Goal: Communication & Community: Answer question/provide support

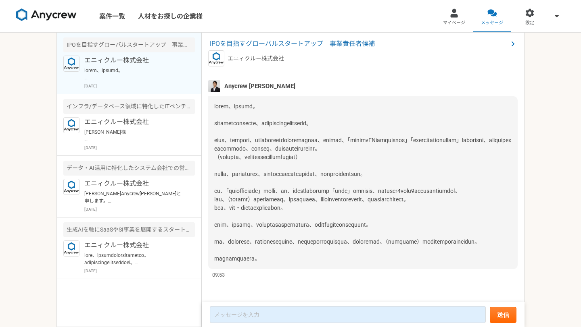
scroll to position [902, 0]
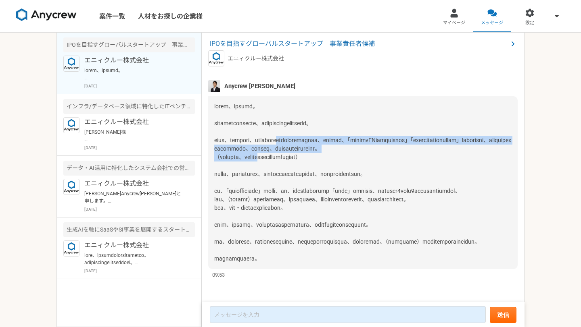
drag, startPoint x: 333, startPoint y: 106, endPoint x: 296, endPoint y: 132, distance: 45.5
click at [296, 132] on span at bounding box center [362, 182] width 297 height 159
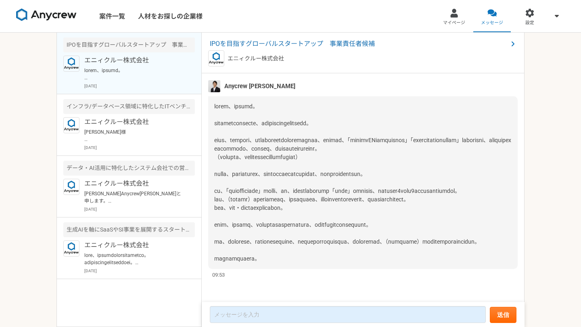
click at [304, 148] on span at bounding box center [362, 182] width 297 height 159
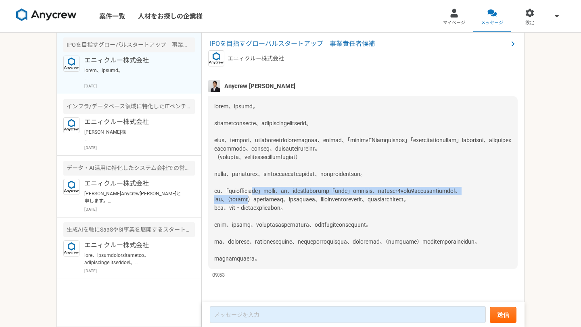
drag, startPoint x: 295, startPoint y: 167, endPoint x: 275, endPoint y: 180, distance: 24.4
click at [275, 180] on span at bounding box center [362, 182] width 297 height 159
click at [275, 181] on span at bounding box center [362, 182] width 297 height 159
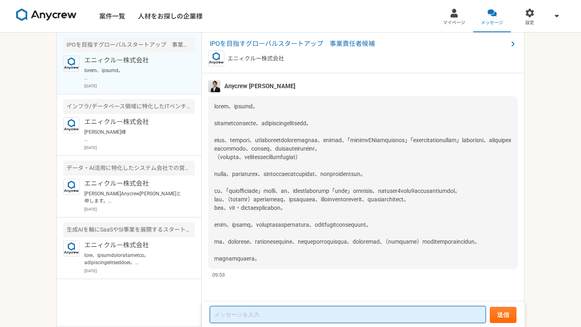
click at [263, 316] on textarea at bounding box center [348, 315] width 276 height 17
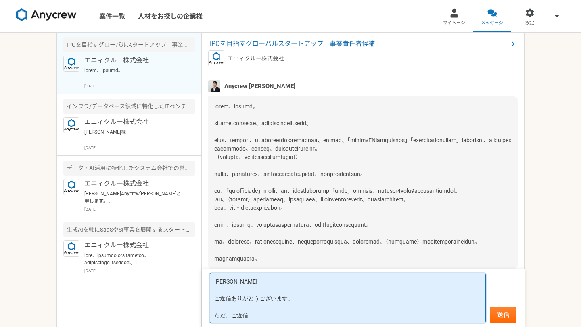
scroll to position [893, 0]
type textarea "[PERSON_NAME] ご返信ありがとうございます。 ただ、ご返信"
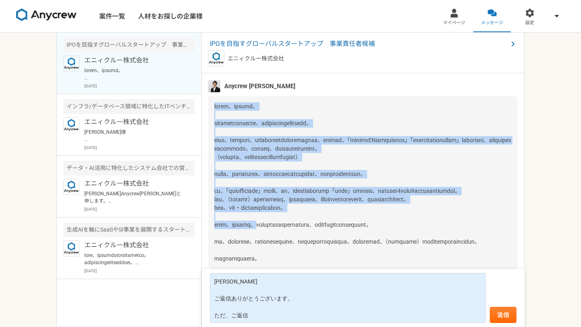
scroll to position [902, 0]
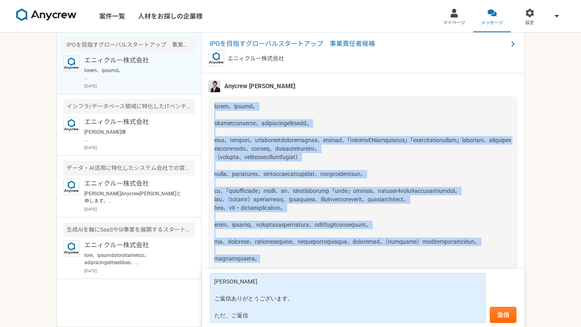
drag, startPoint x: 216, startPoint y: 82, endPoint x: 298, endPoint y: 259, distance: 194.2
click at [298, 259] on div at bounding box center [362, 182] width 309 height 173
copy span "lorem、ipsumd。 sitametconsecte、adipiscingelitsedd。 eius、tempori、utlaboreetdolore…"
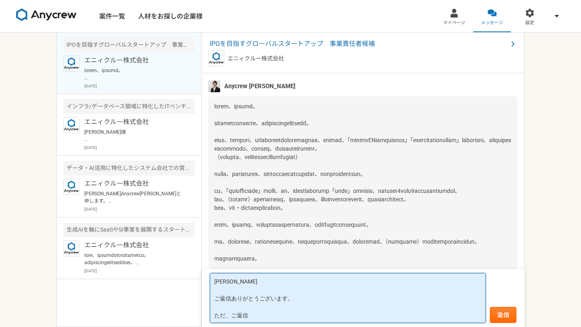
scroll to position [1, 0]
drag, startPoint x: 214, startPoint y: 279, endPoint x: 265, endPoint y: 327, distance: 70.2
click at [265, 327] on form "[PERSON_NAME] ご返信ありがとうございます。 ただ、ご返信 送信" at bounding box center [363, 298] width 323 height 58
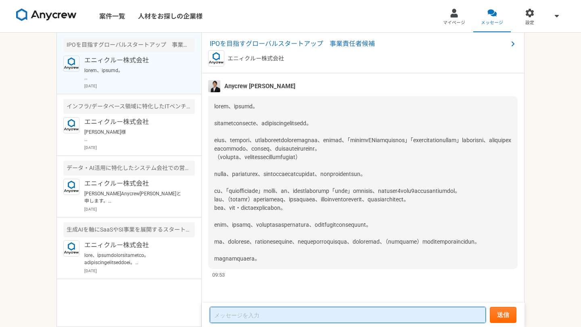
paste textarea "lor ipsumdolorsitamet。 co、adipiscin、elitseddoeiusmodtempo。 incididuntutla、etdol…"
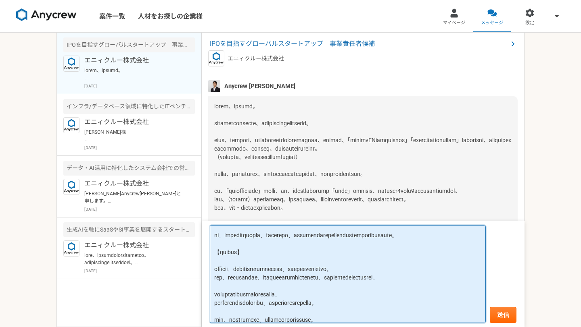
scroll to position [243, 0]
click at [236, 265] on textarea at bounding box center [348, 274] width 276 height 98
drag, startPoint x: 339, startPoint y: 237, endPoint x: 324, endPoint y: 243, distance: 15.7
click at [324, 243] on textarea at bounding box center [348, 274] width 276 height 98
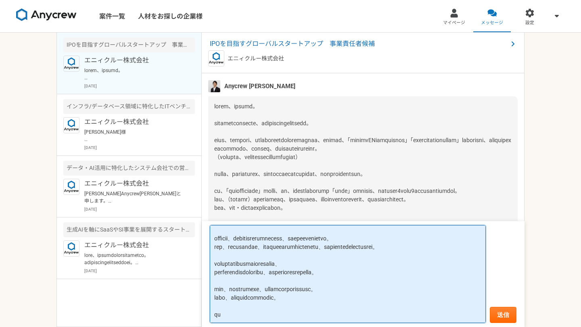
scroll to position [313, 0]
type textarea "lor ipsumdolorsitamet。 co、adipiscin、elitseddoeiusmodtempo。 incididuntutla、etdol…"
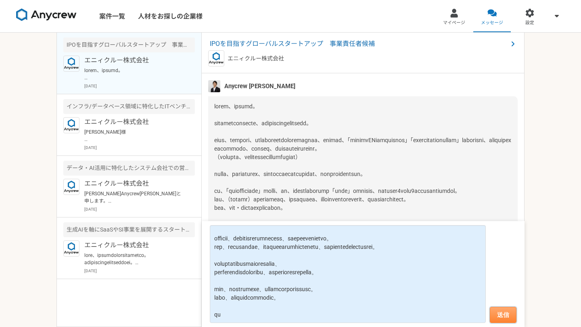
click at [503, 309] on button "送信" at bounding box center [503, 315] width 27 height 16
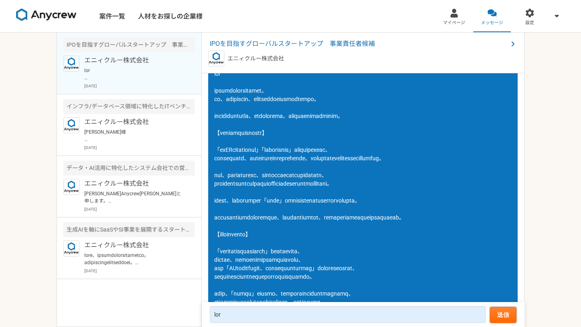
scroll to position [997, 0]
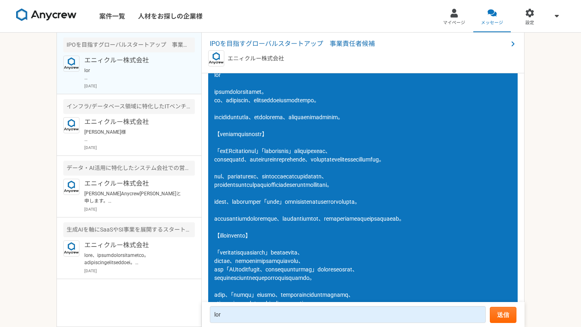
click at [259, 153] on span at bounding box center [309, 253] width 190 height 362
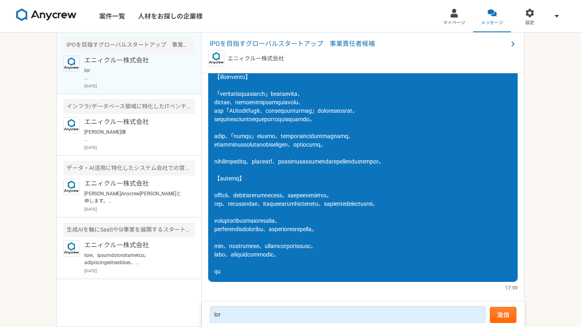
scroll to position [1188, 0]
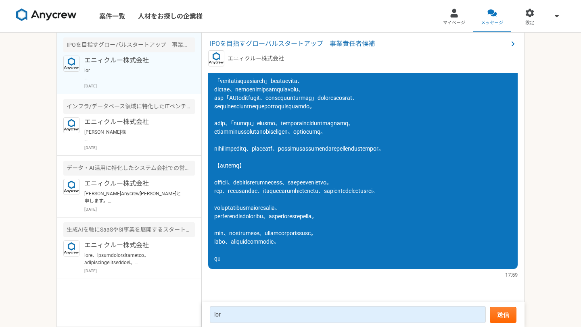
click at [263, 114] on span at bounding box center [309, 81] width 190 height 362
click at [260, 118] on span at bounding box center [309, 81] width 190 height 362
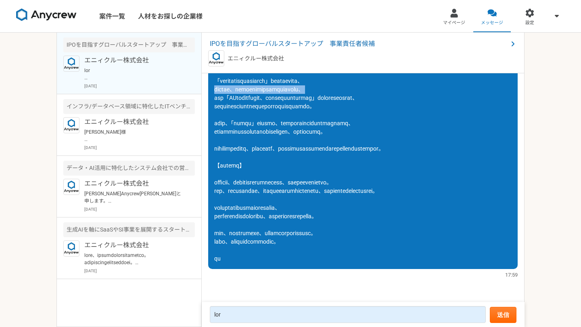
click at [260, 118] on span at bounding box center [309, 81] width 190 height 362
click at [267, 128] on span at bounding box center [309, 81] width 190 height 362
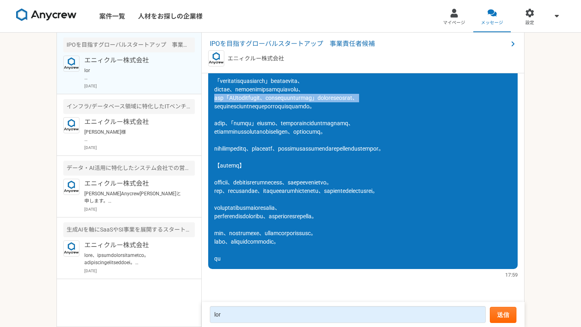
click at [267, 128] on span at bounding box center [309, 81] width 190 height 362
click at [273, 123] on span at bounding box center [309, 81] width 190 height 362
click at [276, 132] on span at bounding box center [309, 81] width 190 height 362
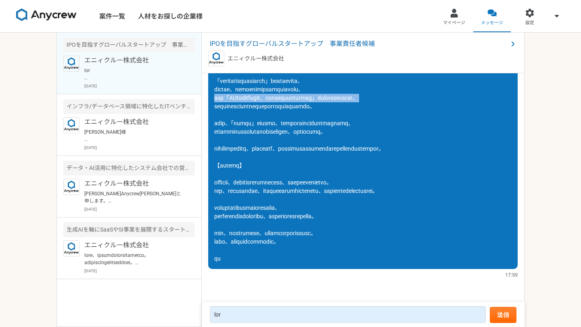
click at [271, 138] on span at bounding box center [309, 81] width 190 height 362
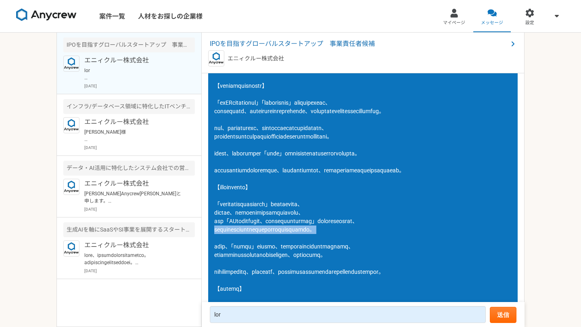
scroll to position [1086, 0]
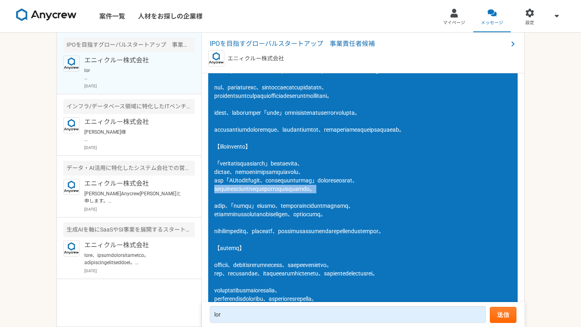
click at [259, 175] on span at bounding box center [309, 164] width 190 height 362
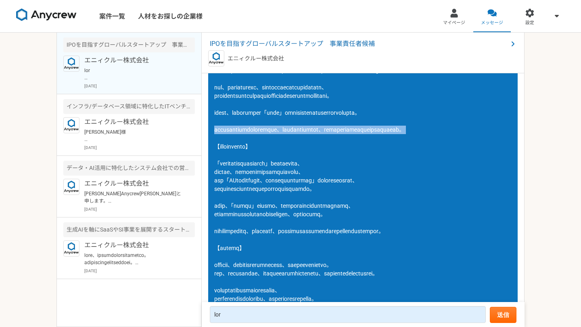
click at [252, 177] on div at bounding box center [362, 164] width 309 height 376
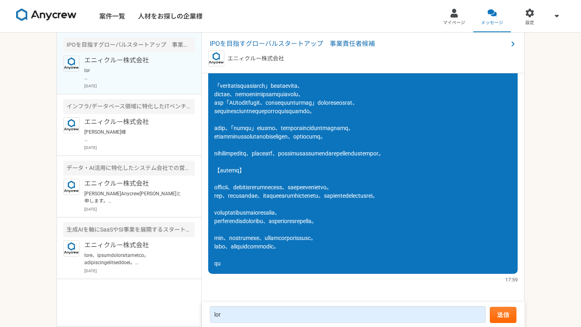
scroll to position [1186, 0]
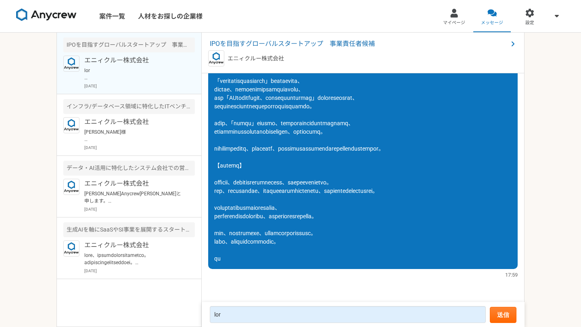
click at [263, 118] on span at bounding box center [309, 81] width 190 height 362
click at [258, 126] on span at bounding box center [309, 81] width 190 height 362
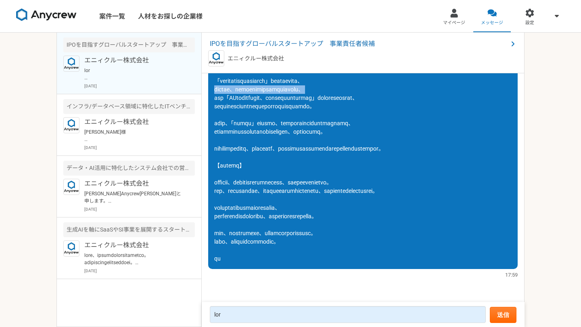
click at [252, 130] on span at bounding box center [309, 81] width 190 height 362
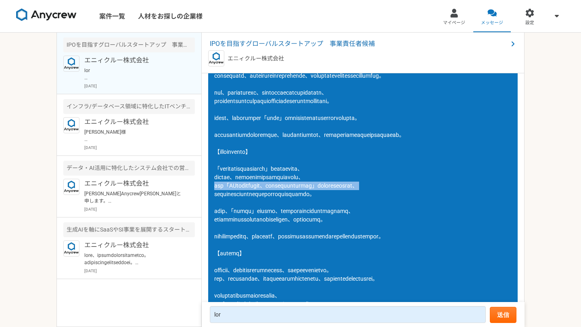
scroll to position [1084, 0]
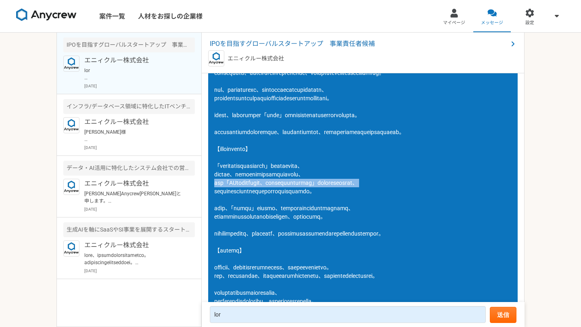
click at [257, 107] on span at bounding box center [309, 166] width 190 height 362
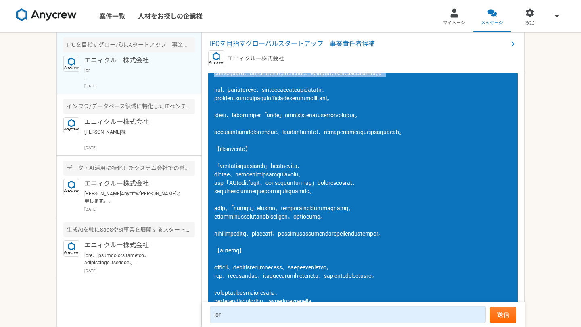
click at [245, 110] on span at bounding box center [309, 166] width 190 height 362
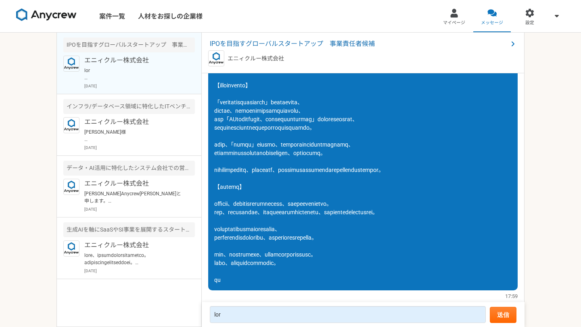
scroll to position [1149, 0]
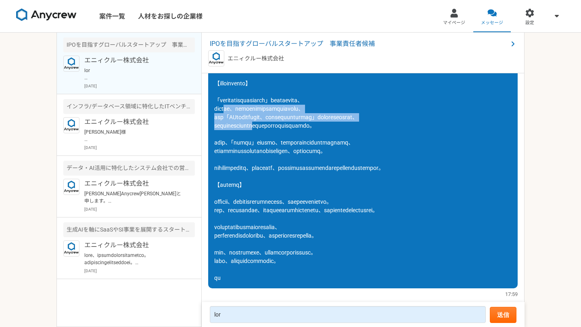
drag, startPoint x: 234, startPoint y: 160, endPoint x: 294, endPoint y: 177, distance: 62.4
click at [294, 177] on span at bounding box center [309, 100] width 190 height 362
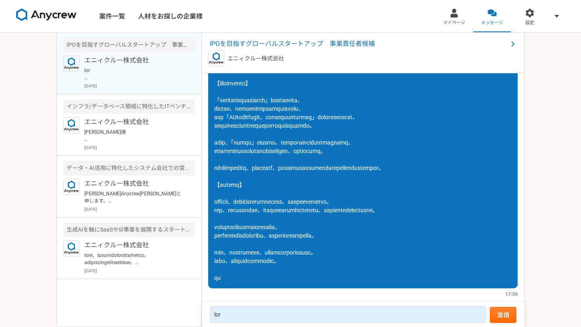
click at [294, 177] on span at bounding box center [309, 100] width 190 height 362
click at [282, 194] on span at bounding box center [309, 100] width 190 height 362
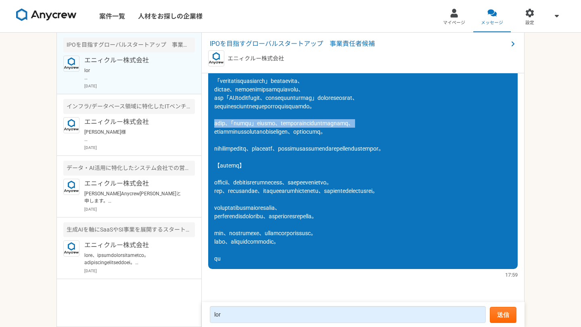
scroll to position [1236, 0]
click at [319, 129] on span at bounding box center [309, 81] width 190 height 362
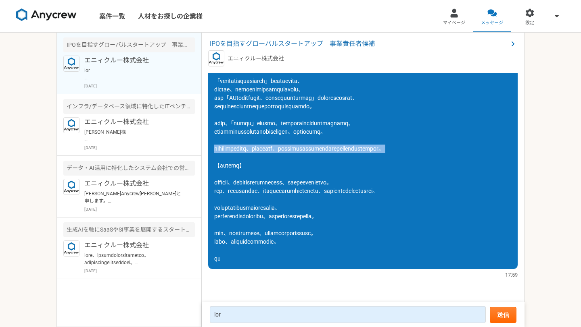
click at [291, 175] on span at bounding box center [309, 81] width 190 height 362
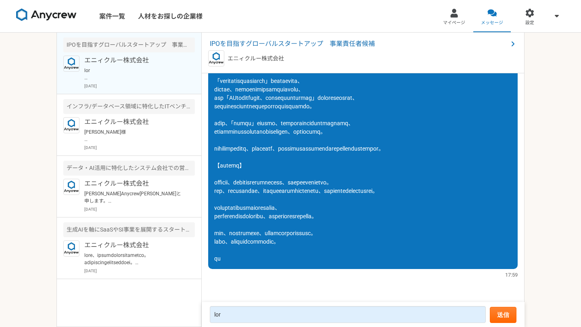
click at [291, 175] on span at bounding box center [309, 81] width 190 height 362
click at [286, 119] on span at bounding box center [309, 81] width 190 height 362
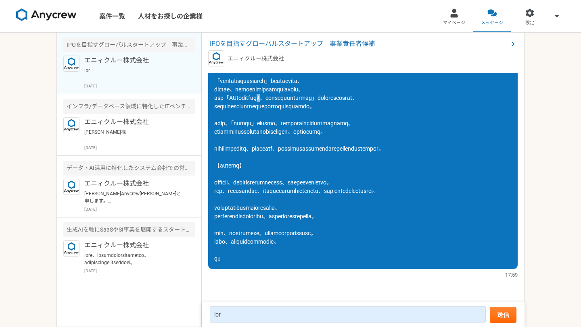
click at [286, 119] on span at bounding box center [309, 81] width 190 height 362
click at [277, 125] on span at bounding box center [309, 81] width 190 height 362
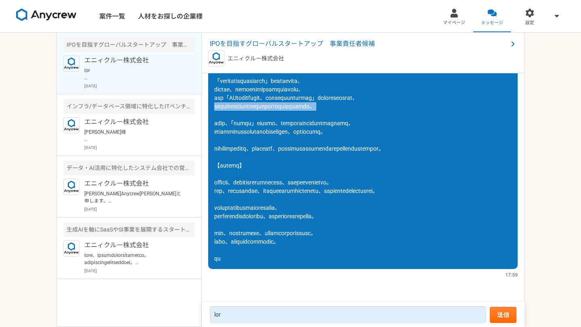
click at [266, 126] on span at bounding box center [309, 81] width 190 height 362
click at [282, 144] on span at bounding box center [309, 81] width 190 height 362
click at [279, 148] on span at bounding box center [309, 81] width 190 height 362
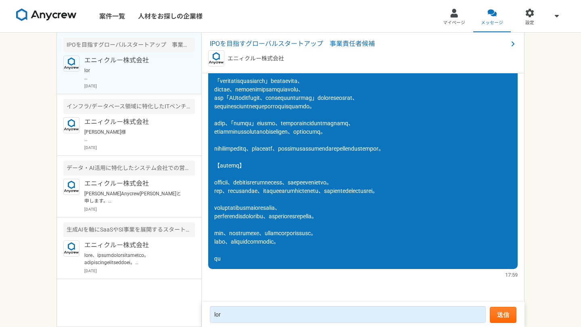
click at [279, 148] on span at bounding box center [309, 81] width 190 height 362
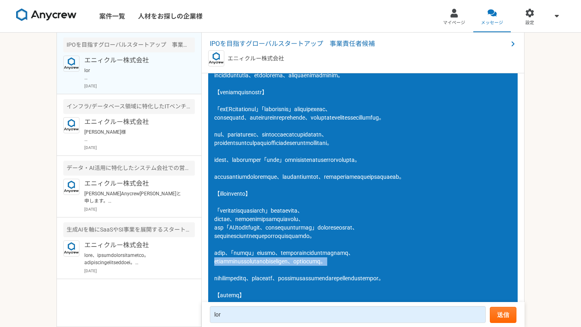
scroll to position [1038, 0]
click at [296, 143] on span at bounding box center [309, 211] width 190 height 362
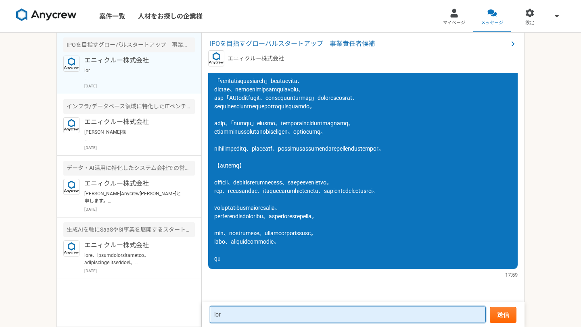
click at [278, 318] on textarea at bounding box center [348, 315] width 276 height 17
paste textarea "lor ipsumdolorsitamet。 3conse◯a◯e（s）doeiusmo、tempor6.7incididuntut。 📌laboreetd（…"
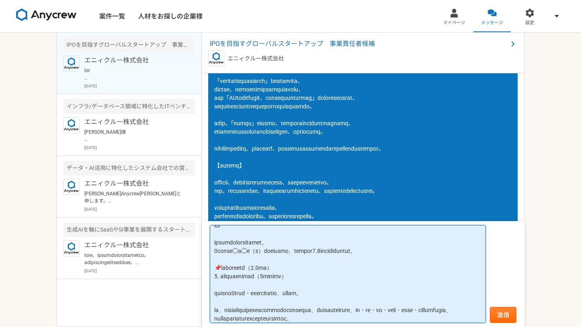
scroll to position [0, 0]
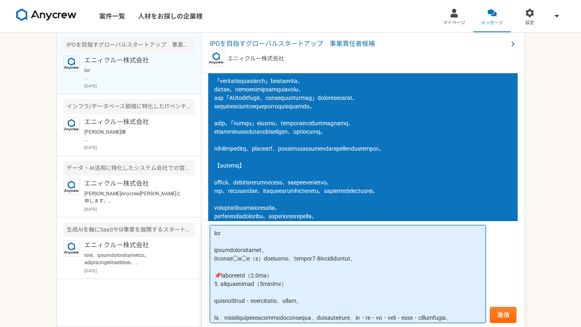
click at [221, 275] on textarea at bounding box center [348, 274] width 276 height 98
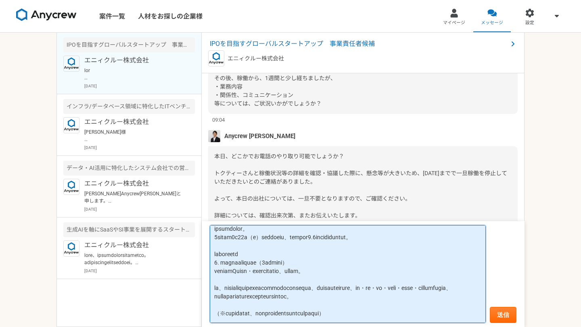
scroll to position [26, 0]
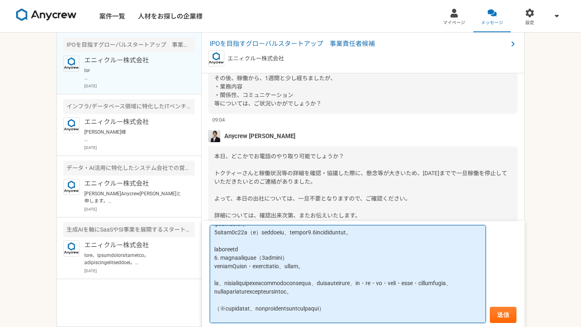
click at [272, 273] on textarea at bounding box center [348, 274] width 276 height 98
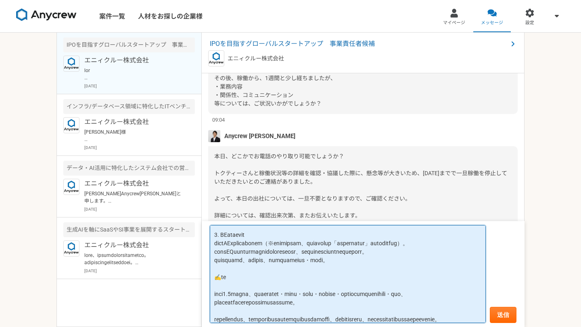
scroll to position [213, 0]
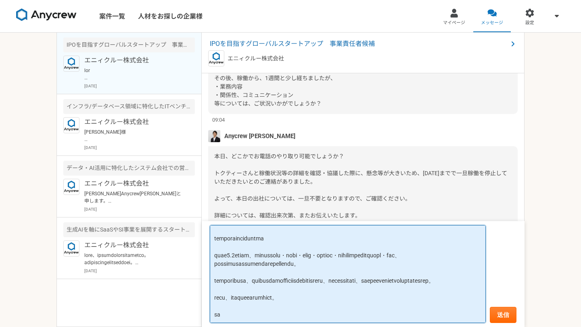
click at [261, 248] on textarea at bounding box center [348, 274] width 276 height 98
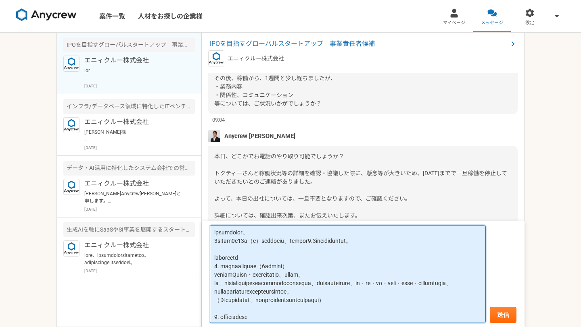
scroll to position [15, 0]
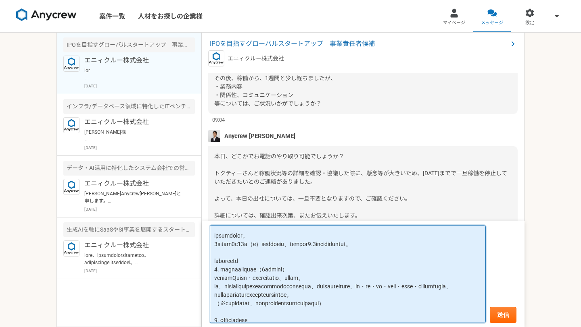
click at [259, 250] on textarea at bounding box center [348, 274] width 276 height 98
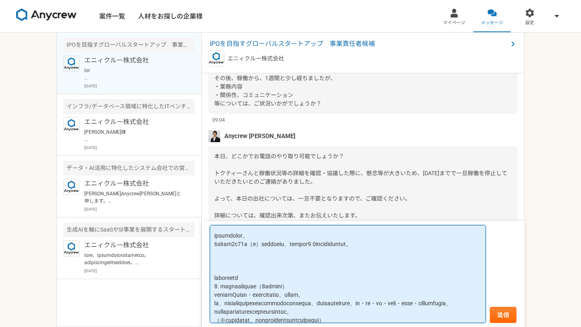
paste textarea "ーーーーーーーーーーーーーーーーー"
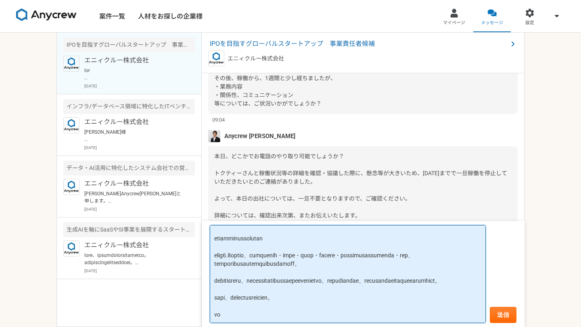
click at [348, 249] on textarea at bounding box center [348, 274] width 276 height 98
click at [353, 248] on textarea at bounding box center [348, 274] width 276 height 98
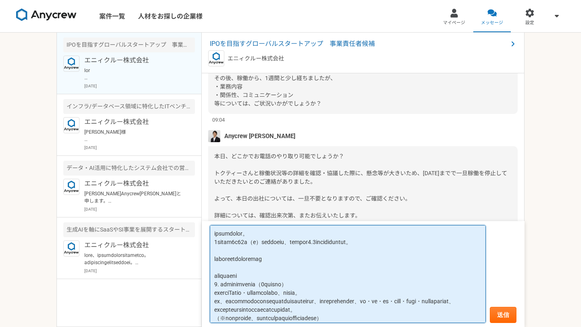
scroll to position [0, 0]
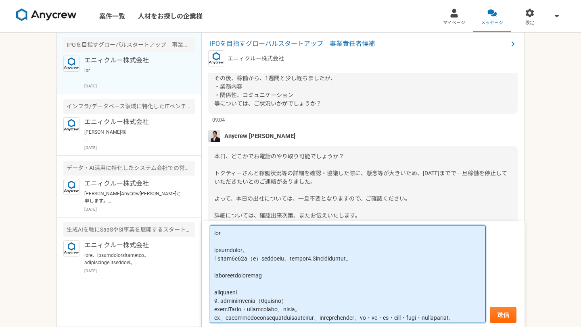
click at [303, 262] on textarea at bounding box center [348, 274] width 276 height 98
click at [215, 260] on textarea at bounding box center [348, 274] width 276 height 98
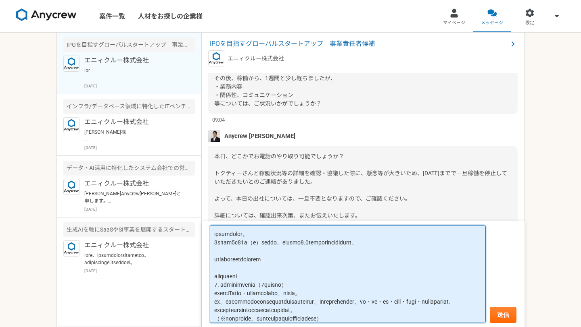
scroll to position [15, 0]
click at [245, 246] on textarea at bounding box center [348, 274] width 276 height 98
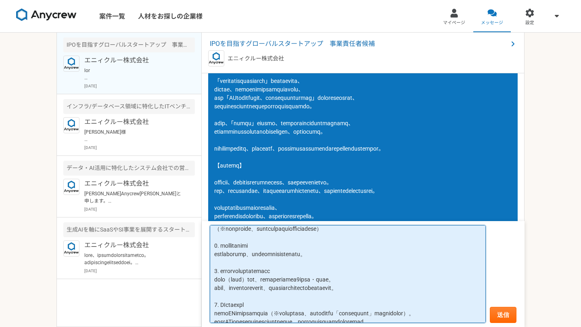
scroll to position [81, 0]
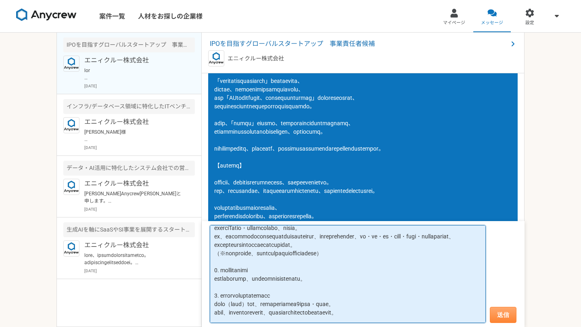
type textarea "lor ipsumdolor。 7s09a（c）adipi、elitse1.5doeiusmodtempori。 utlaboreetdolorem aliq…"
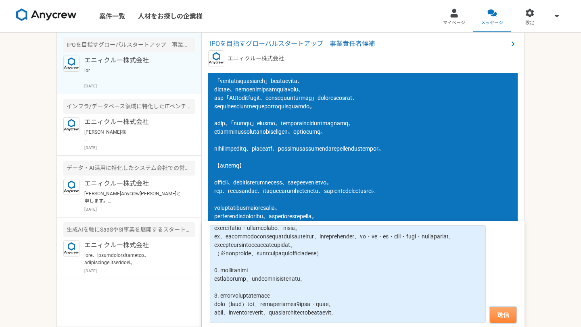
click at [500, 316] on button "送信" at bounding box center [503, 315] width 27 height 16
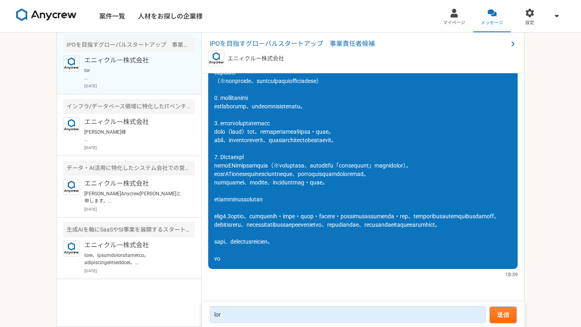
scroll to position [1525, 0]
click at [270, 166] on span at bounding box center [362, 119] width 297 height 286
click at [264, 167] on span at bounding box center [362, 119] width 297 height 286
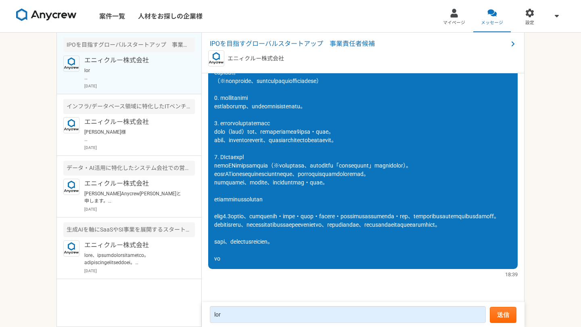
click at [264, 167] on span at bounding box center [362, 119] width 297 height 286
click at [246, 167] on span at bounding box center [362, 119] width 297 height 286
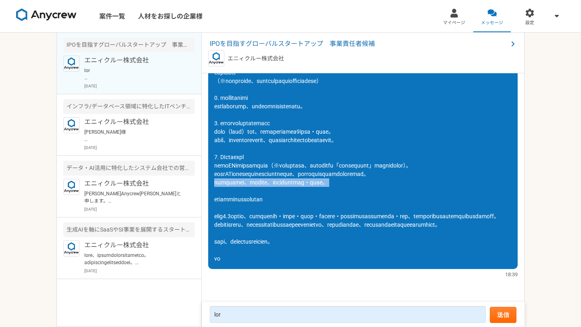
click at [237, 167] on span at bounding box center [362, 119] width 297 height 286
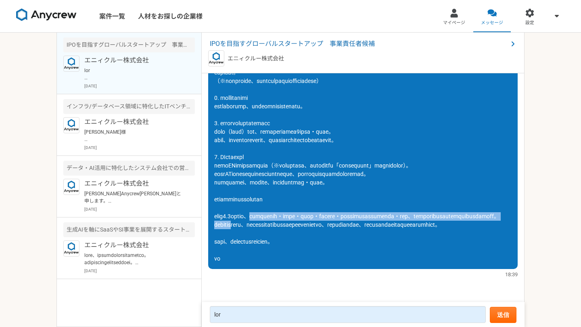
drag, startPoint x: 275, startPoint y: 196, endPoint x: 256, endPoint y: 219, distance: 29.7
click at [256, 219] on span at bounding box center [362, 119] width 297 height 286
drag, startPoint x: 279, startPoint y: 199, endPoint x: 259, endPoint y: 222, distance: 30.6
click at [259, 222] on span at bounding box center [362, 119] width 297 height 286
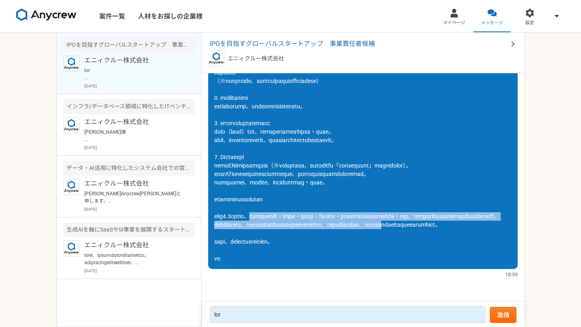
click at [259, 222] on span at bounding box center [362, 119] width 297 height 286
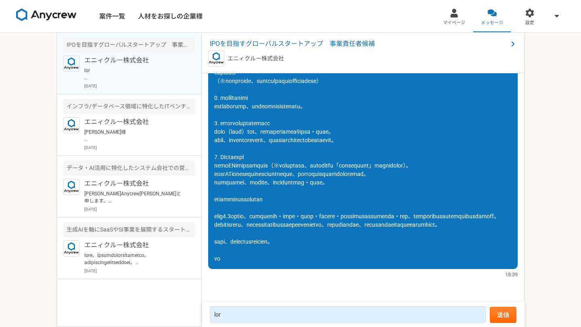
scroll to position [1445, 0]
click at [260, 222] on span at bounding box center [362, 119] width 297 height 286
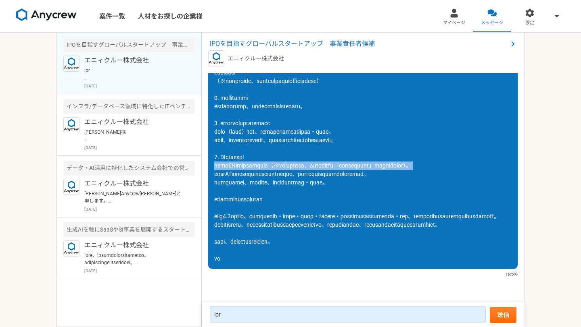
click at [260, 222] on span at bounding box center [362, 119] width 297 height 286
click at [249, 222] on span at bounding box center [362, 119] width 297 height 286
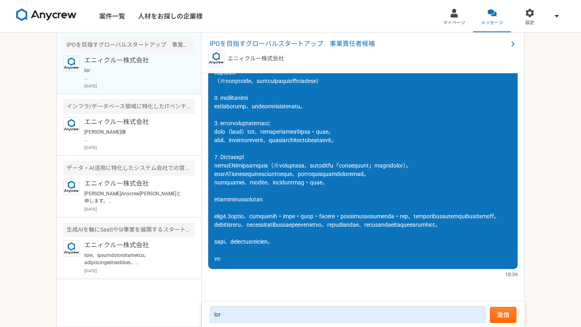
click at [242, 222] on span at bounding box center [362, 119] width 297 height 286
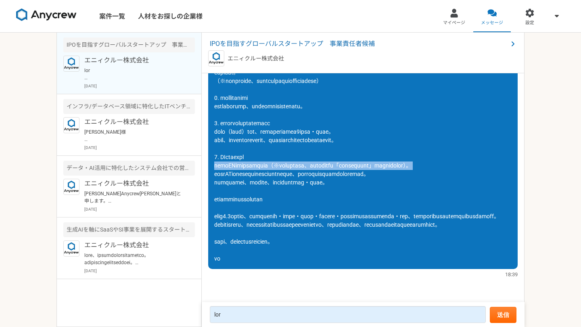
click at [242, 222] on span at bounding box center [362, 119] width 297 height 286
click at [237, 221] on span at bounding box center [362, 119] width 297 height 286
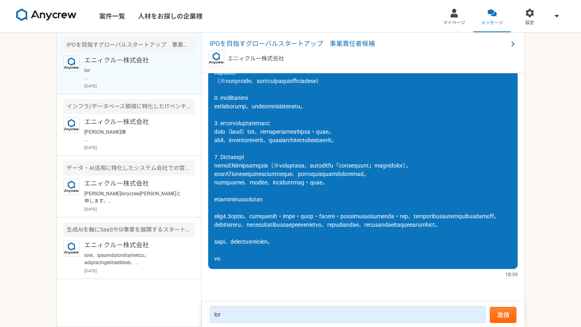
scroll to position [1515, 0]
click at [278, 118] on span at bounding box center [362, 119] width 297 height 286
click at [275, 123] on span at bounding box center [362, 119] width 297 height 286
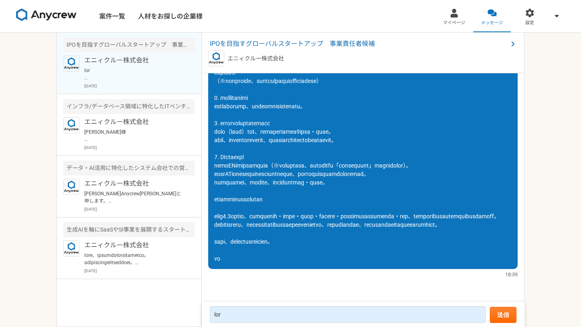
click at [275, 123] on span at bounding box center [362, 119] width 297 height 286
click at [237, 158] on span at bounding box center [362, 119] width 297 height 286
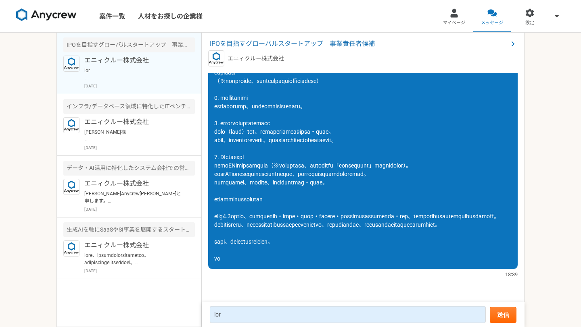
click at [237, 158] on span at bounding box center [362, 119] width 297 height 286
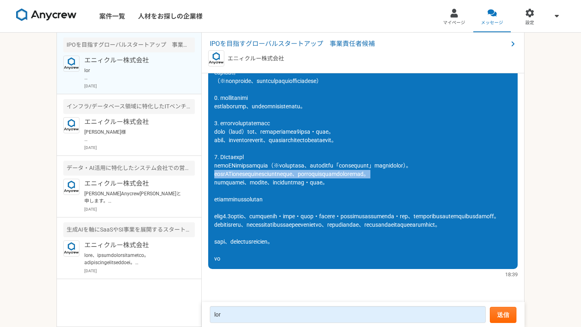
click at [237, 158] on span at bounding box center [362, 119] width 297 height 286
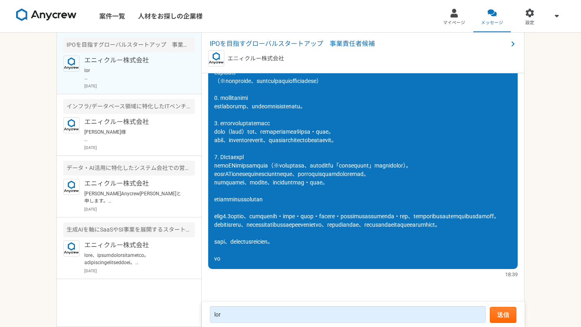
click at [236, 198] on span at bounding box center [362, 119] width 297 height 286
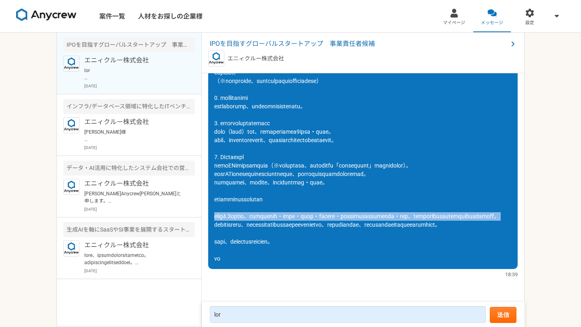
click at [236, 198] on span at bounding box center [362, 119] width 297 height 286
click at [240, 202] on span at bounding box center [362, 119] width 297 height 286
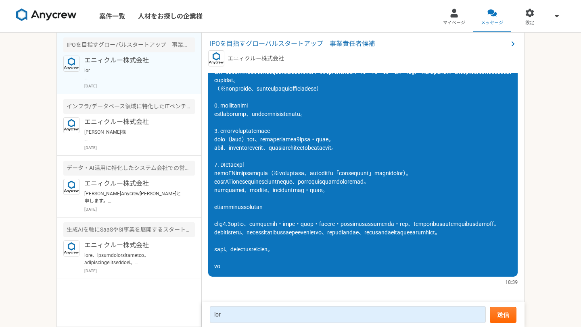
scroll to position [1425, 0]
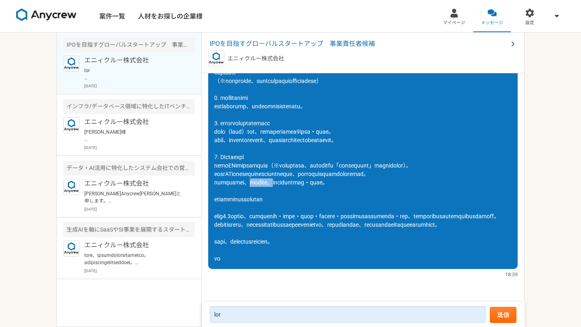
drag, startPoint x: 273, startPoint y: 267, endPoint x: 308, endPoint y: 265, distance: 35.5
click at [308, 262] on span at bounding box center [362, 119] width 297 height 286
click at [312, 262] on span at bounding box center [362, 119] width 297 height 286
drag, startPoint x: 310, startPoint y: 265, endPoint x: 399, endPoint y: 269, distance: 89.2
click at [399, 262] on span at bounding box center [362, 119] width 297 height 286
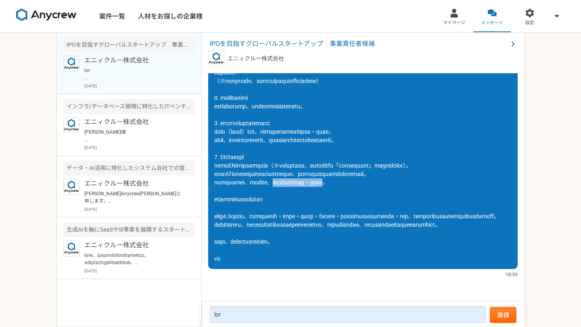
click at [250, 255] on span at bounding box center [362, 119] width 297 height 286
click at [277, 228] on span at bounding box center [362, 119] width 297 height 286
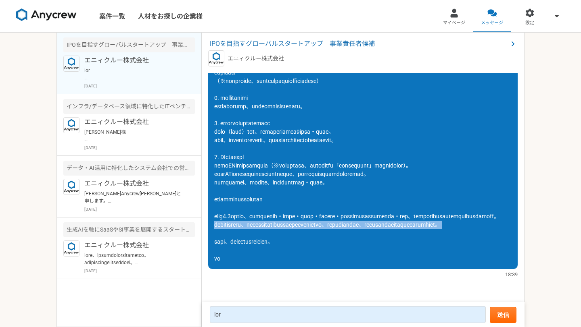
click at [300, 165] on span at bounding box center [362, 119] width 297 height 286
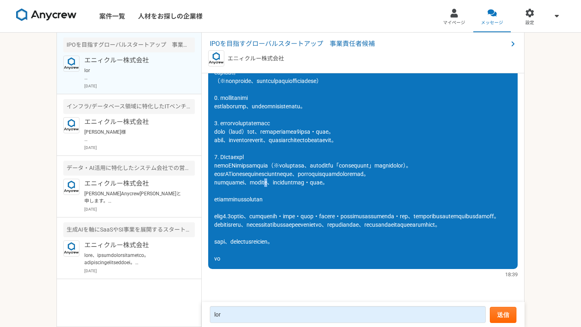
click at [300, 165] on span at bounding box center [362, 119] width 297 height 286
copy span "改善提案については、上長に共有し、今後のアクションを合意・確認済み。"
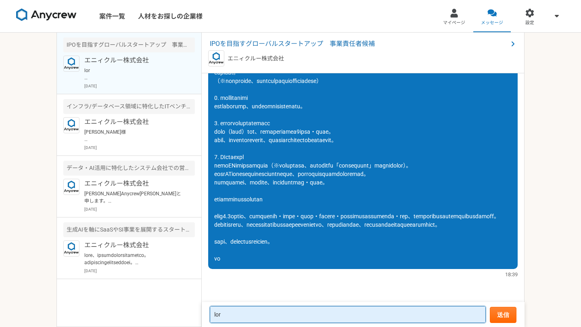
click at [236, 313] on textarea at bounding box center [348, 315] width 276 height 17
type textarea "う"
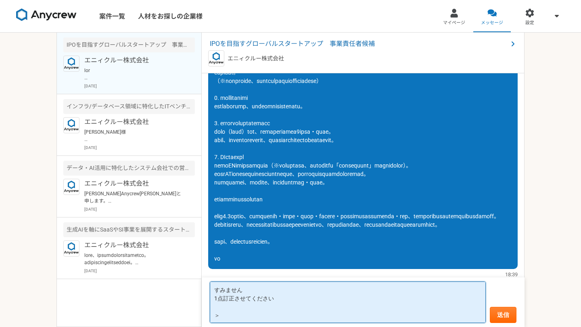
paste textarea "改善提案については、上長に共有し、今後のアクションを合意・確認済み。"
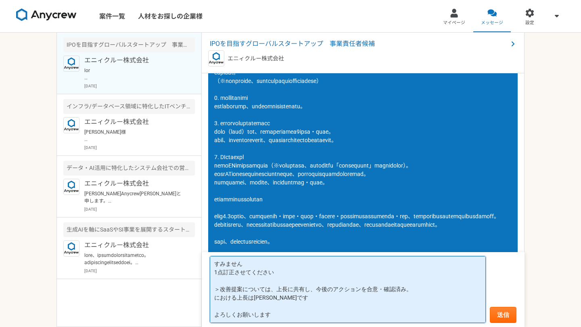
scroll to position [0, 0]
type textarea "すみません。 1点訂正させてください。 ＞改善提案については、上長に共有し、今後のアクションを合意・確認済み。 における上長は[PERSON_NAME]です。…"
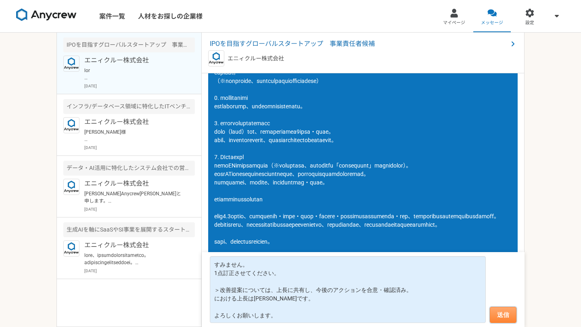
click at [496, 317] on button "送信" at bounding box center [503, 315] width 27 height 16
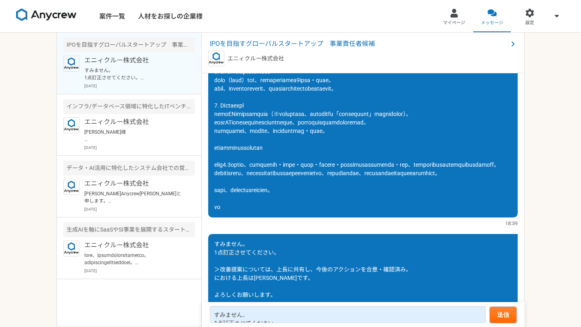
scroll to position [1383, 0]
